Goal: Information Seeking & Learning: Understand process/instructions

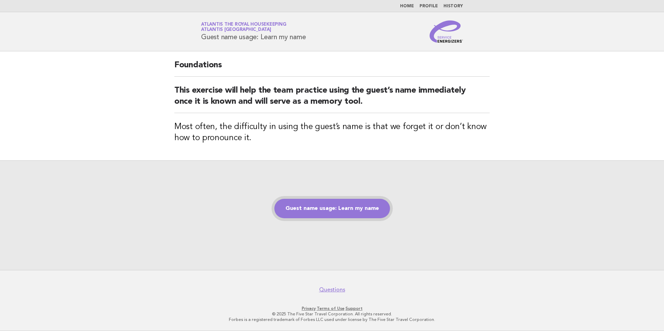
click at [335, 213] on link "Guest name usage: Learn my name" at bounding box center [332, 208] width 116 height 19
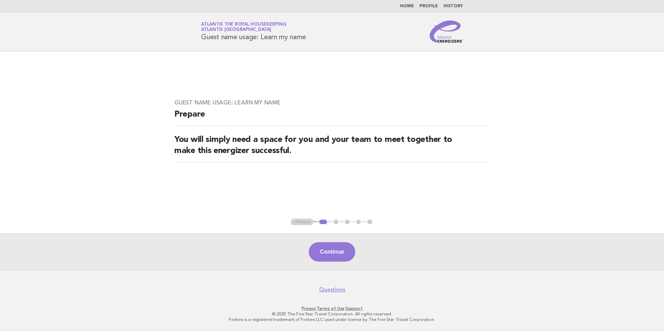
click at [329, 240] on div "Continue" at bounding box center [332, 252] width 664 height 36
click at [333, 245] on button "Continue" at bounding box center [332, 251] width 46 height 19
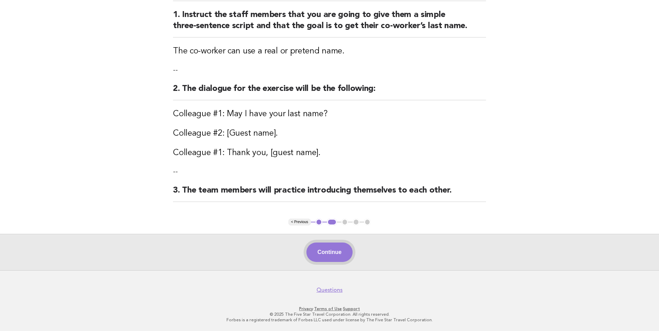
click at [339, 250] on button "Continue" at bounding box center [329, 252] width 46 height 19
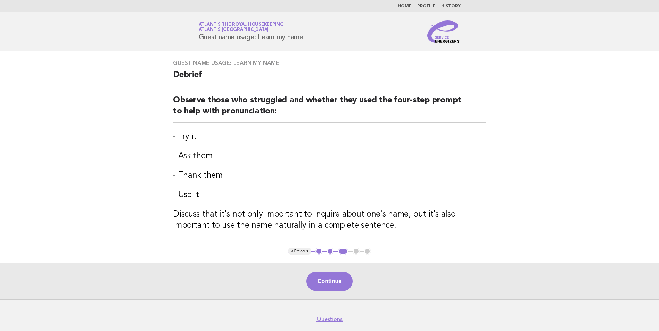
drag, startPoint x: 331, startPoint y: 276, endPoint x: 333, endPoint y: 272, distance: 4.4
click at [332, 274] on button "Continue" at bounding box center [329, 281] width 46 height 19
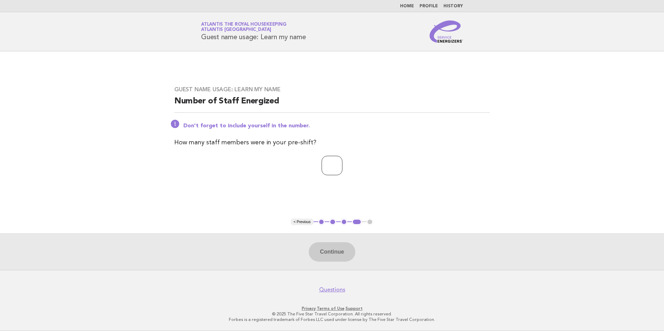
click at [338, 162] on input "number" at bounding box center [332, 165] width 21 height 19
type input "**"
click at [331, 243] on div "Continue" at bounding box center [332, 252] width 664 height 36
click at [339, 253] on button "Continue" at bounding box center [332, 251] width 46 height 19
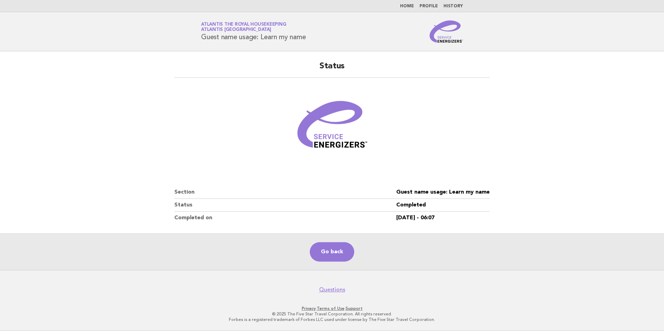
click at [327, 266] on div "Go back" at bounding box center [332, 252] width 664 height 36
click at [330, 258] on link "Go back" at bounding box center [332, 251] width 44 height 19
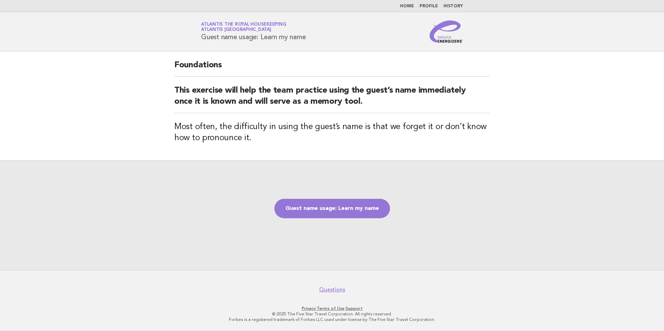
click at [355, 224] on div "Guest name usage: Learn my name" at bounding box center [332, 215] width 664 height 110
click at [355, 215] on link "Guest name usage: Learn my name" at bounding box center [332, 208] width 116 height 19
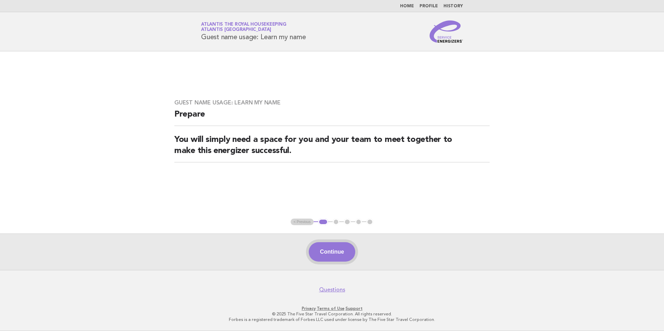
click at [346, 246] on button "Continue" at bounding box center [332, 251] width 46 height 19
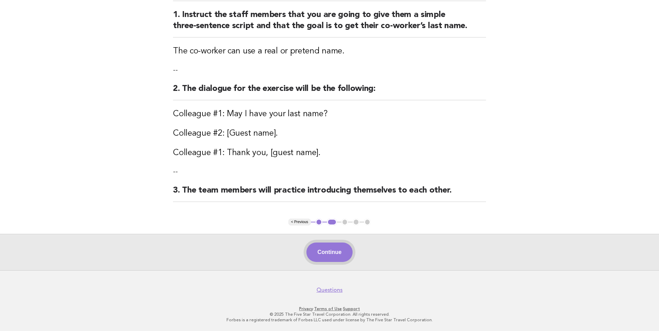
click at [332, 256] on button "Continue" at bounding box center [329, 252] width 46 height 19
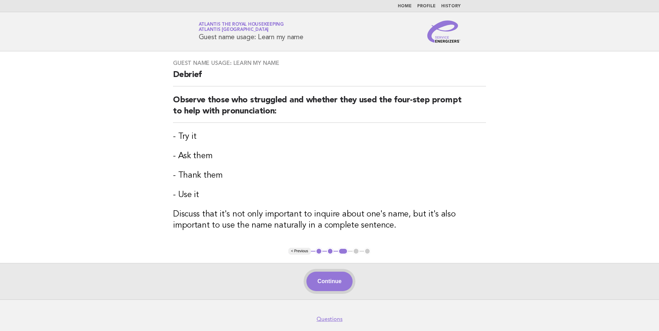
click at [332, 277] on button "Continue" at bounding box center [329, 281] width 46 height 19
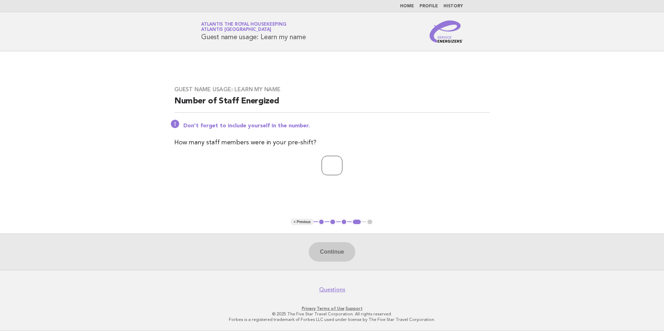
click at [322, 166] on input "number" at bounding box center [332, 165] width 21 height 19
type input "**"
click at [331, 249] on button "Continue" at bounding box center [332, 251] width 46 height 19
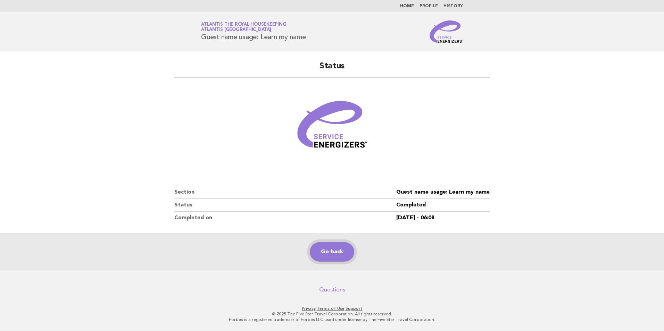
click at [342, 255] on link "Go back" at bounding box center [332, 251] width 44 height 19
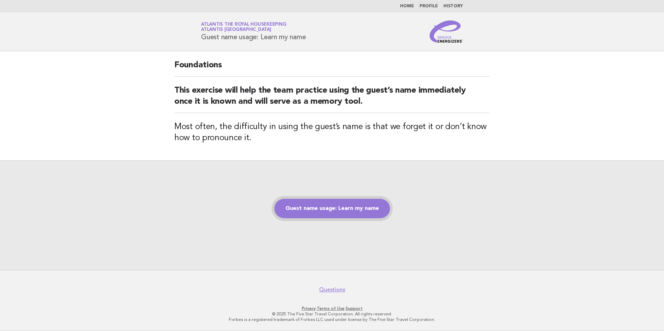
click at [328, 210] on link "Guest name usage: Learn my name" at bounding box center [332, 208] width 116 height 19
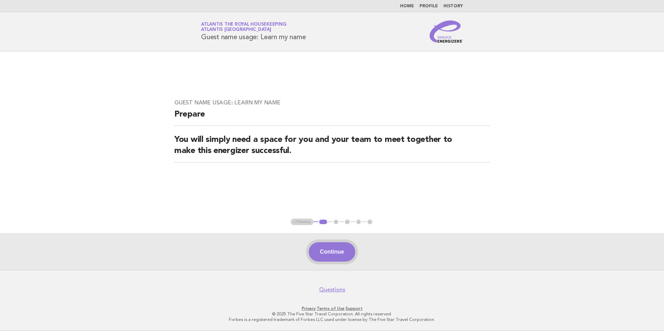
click at [330, 251] on button "Continue" at bounding box center [332, 251] width 46 height 19
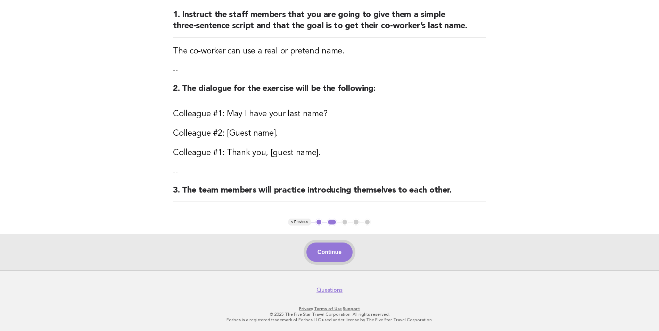
click at [334, 257] on button "Continue" at bounding box center [329, 252] width 46 height 19
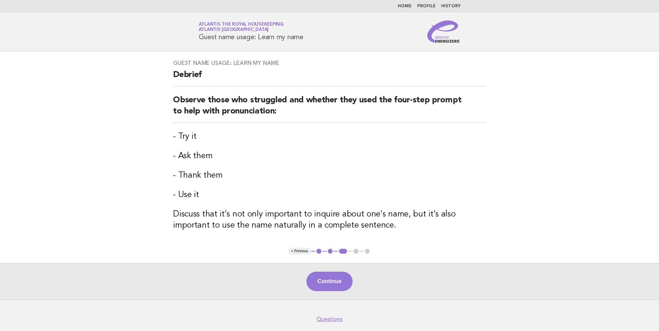
click at [335, 284] on button "Continue" at bounding box center [329, 281] width 46 height 19
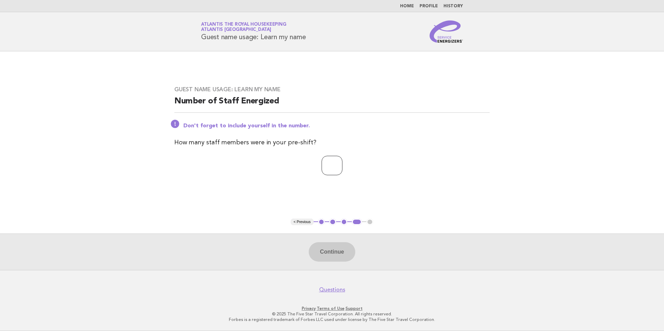
click at [334, 169] on input "number" at bounding box center [332, 165] width 21 height 19
type input "**"
click at [336, 251] on button "Continue" at bounding box center [332, 251] width 46 height 19
